Goal: Task Accomplishment & Management: Manage account settings

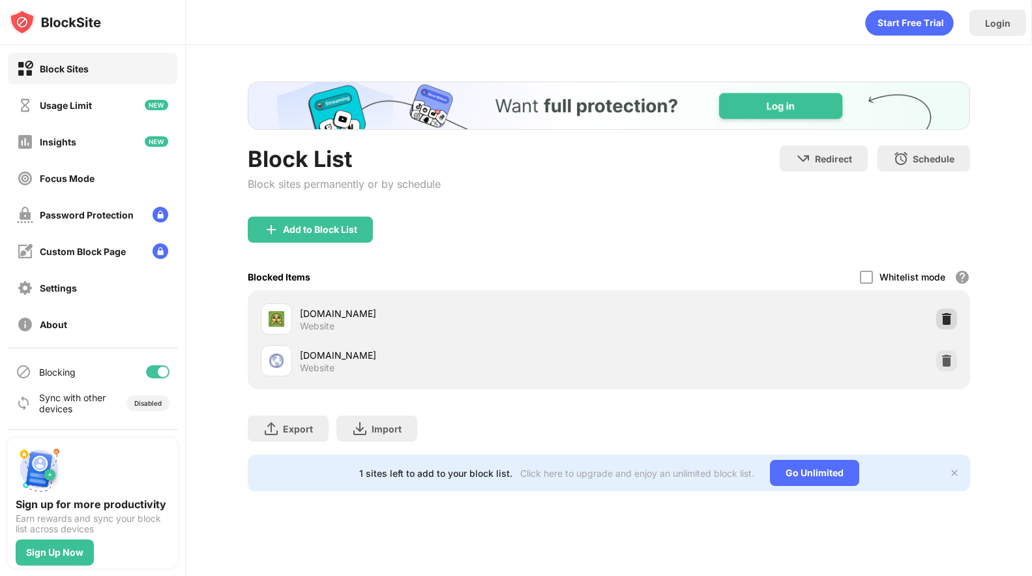
click at [956, 314] on div at bounding box center [946, 318] width 21 height 21
